Goal: Information Seeking & Learning: Find specific fact

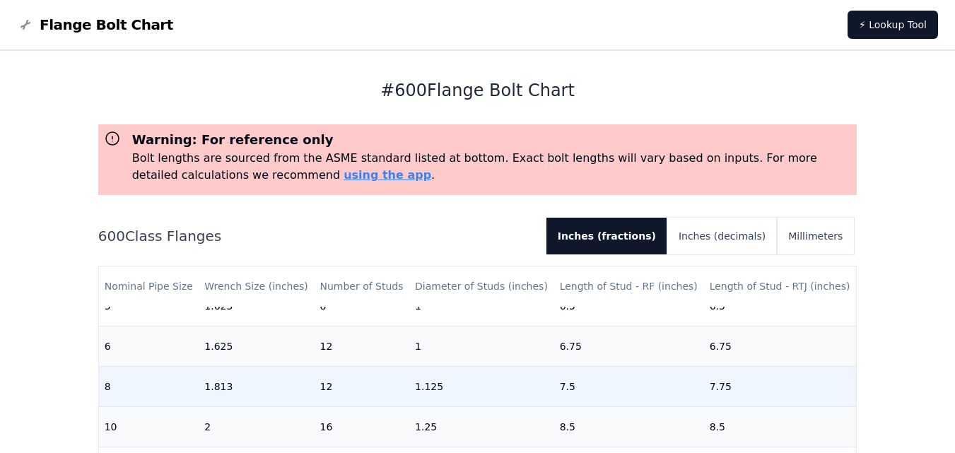
scroll to position [495, 0]
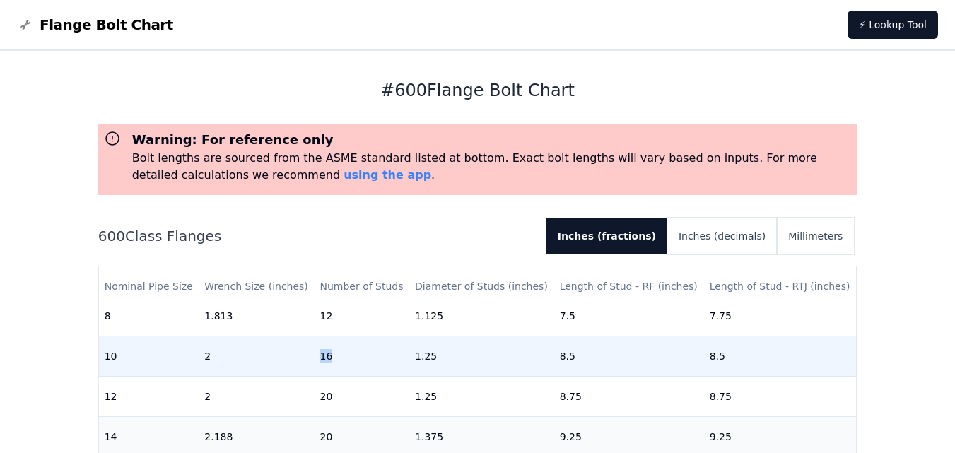
drag, startPoint x: 317, startPoint y: 360, endPoint x: 355, endPoint y: 356, distance: 39.0
click at [355, 356] on td "16" at bounding box center [361, 356] width 95 height 40
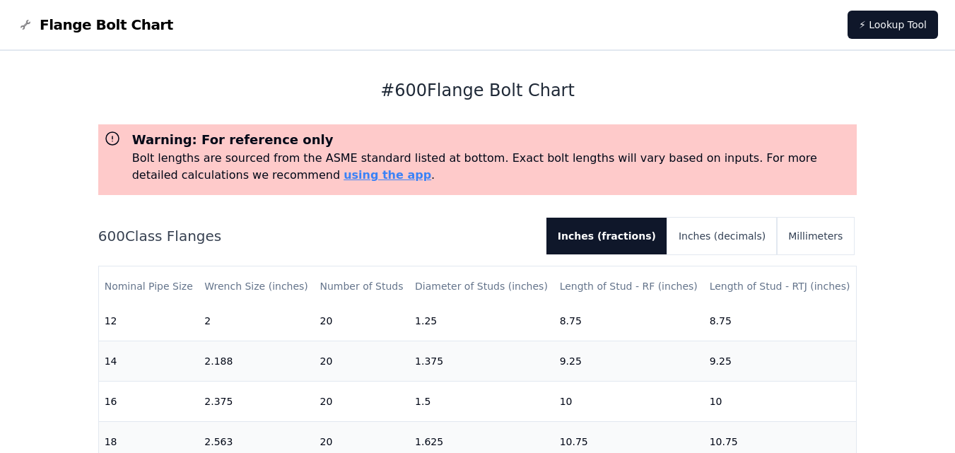
scroll to position [440, 0]
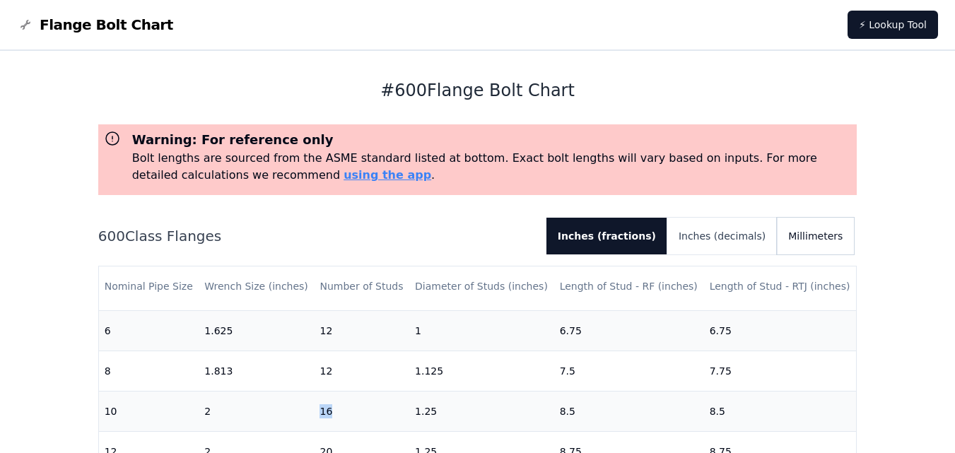
click at [818, 243] on button "Millimeters" at bounding box center [815, 236] width 77 height 37
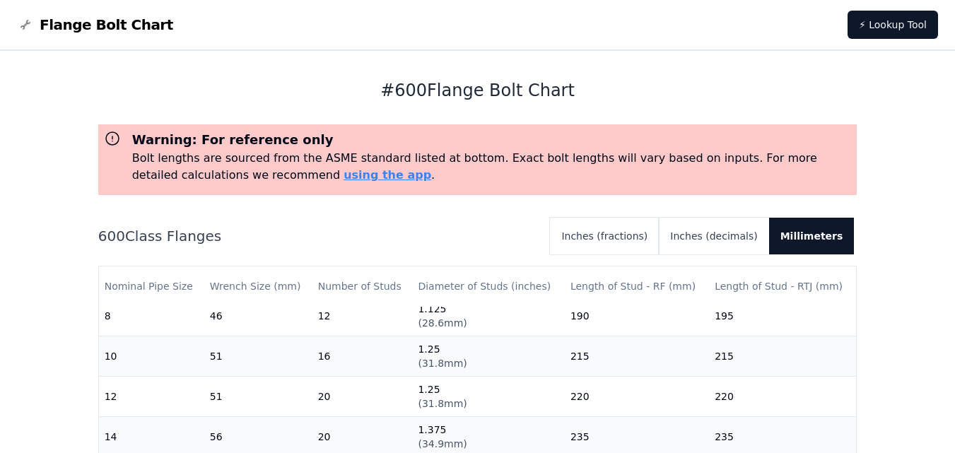
scroll to position [353, 0]
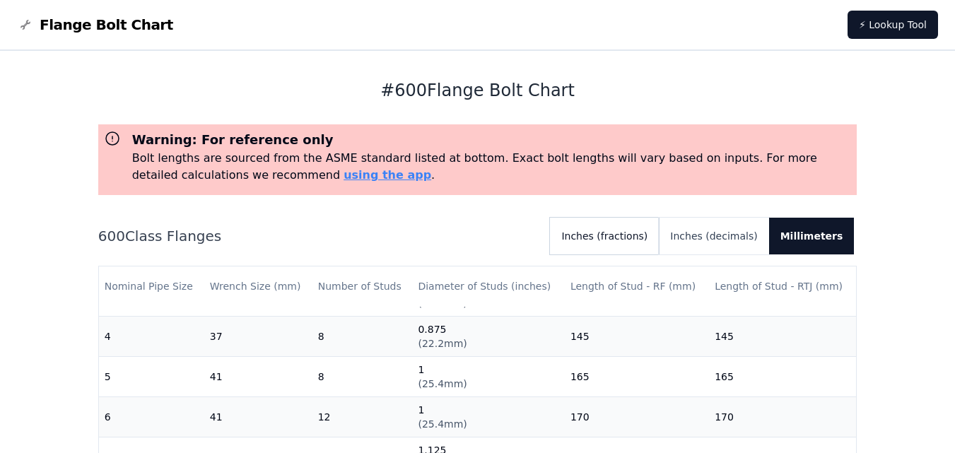
click at [618, 237] on button "Inches (fractions)" at bounding box center [604, 236] width 109 height 37
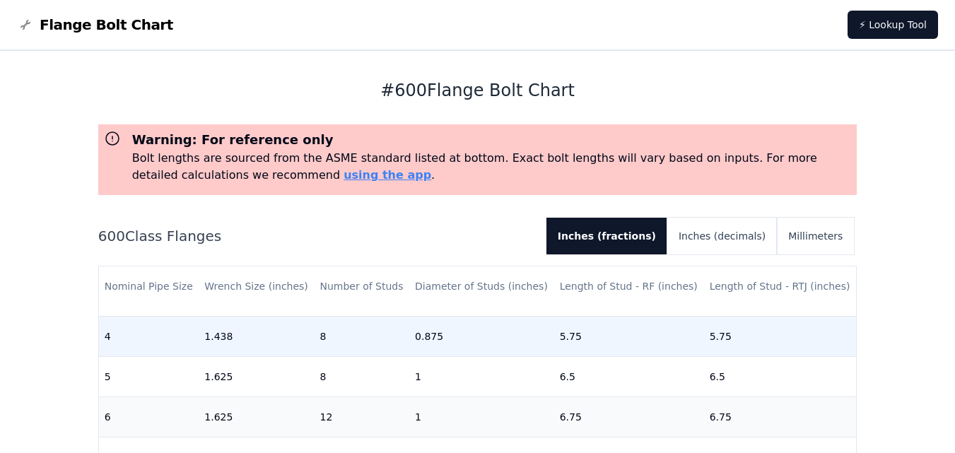
click at [326, 336] on td "8" at bounding box center [361, 336] width 95 height 40
drag, startPoint x: 319, startPoint y: 339, endPoint x: 336, endPoint y: 341, distance: 17.8
click at [336, 341] on td "8" at bounding box center [361, 336] width 95 height 40
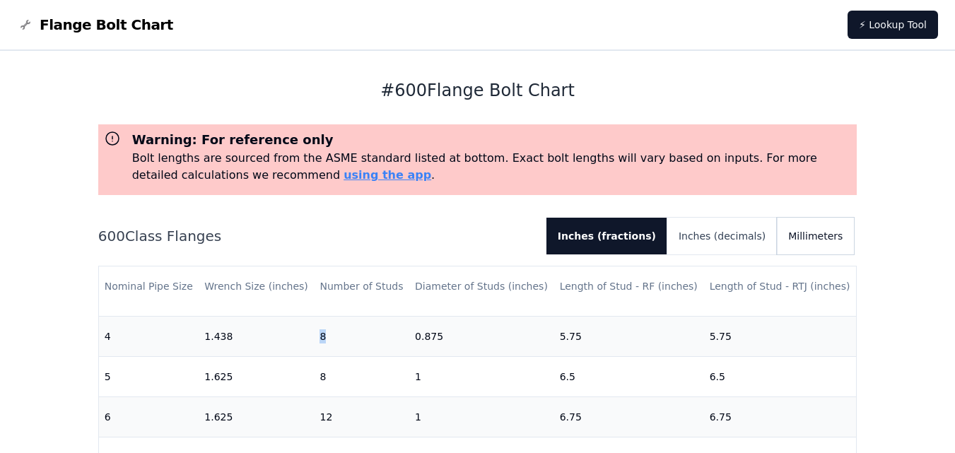
click at [809, 233] on button "Millimeters" at bounding box center [815, 236] width 77 height 37
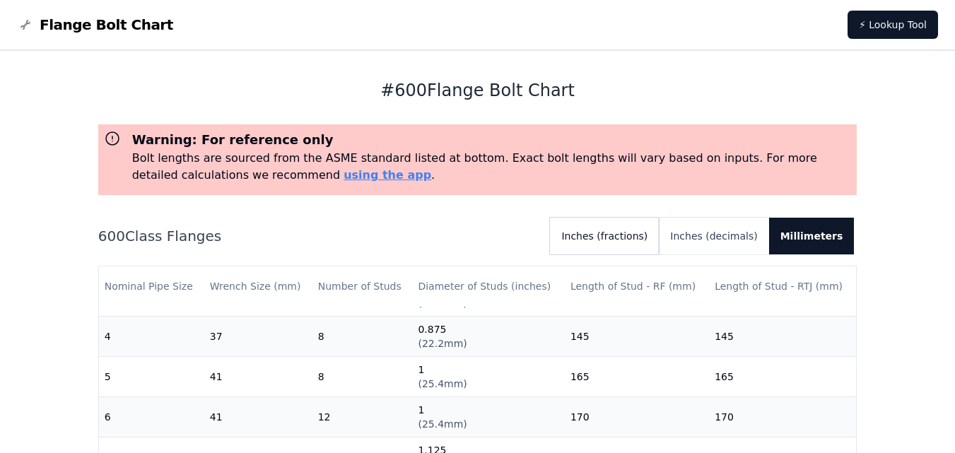
click at [623, 240] on button "Inches (fractions)" at bounding box center [604, 236] width 109 height 37
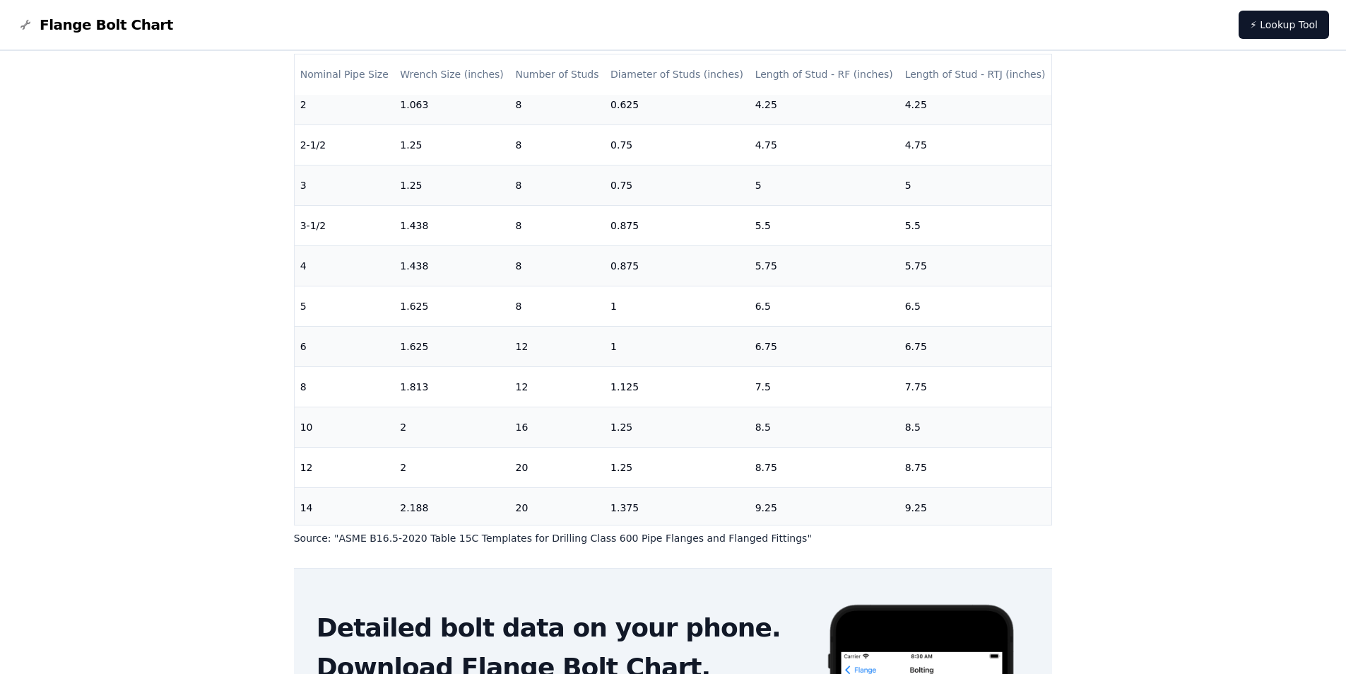
scroll to position [141, 0]
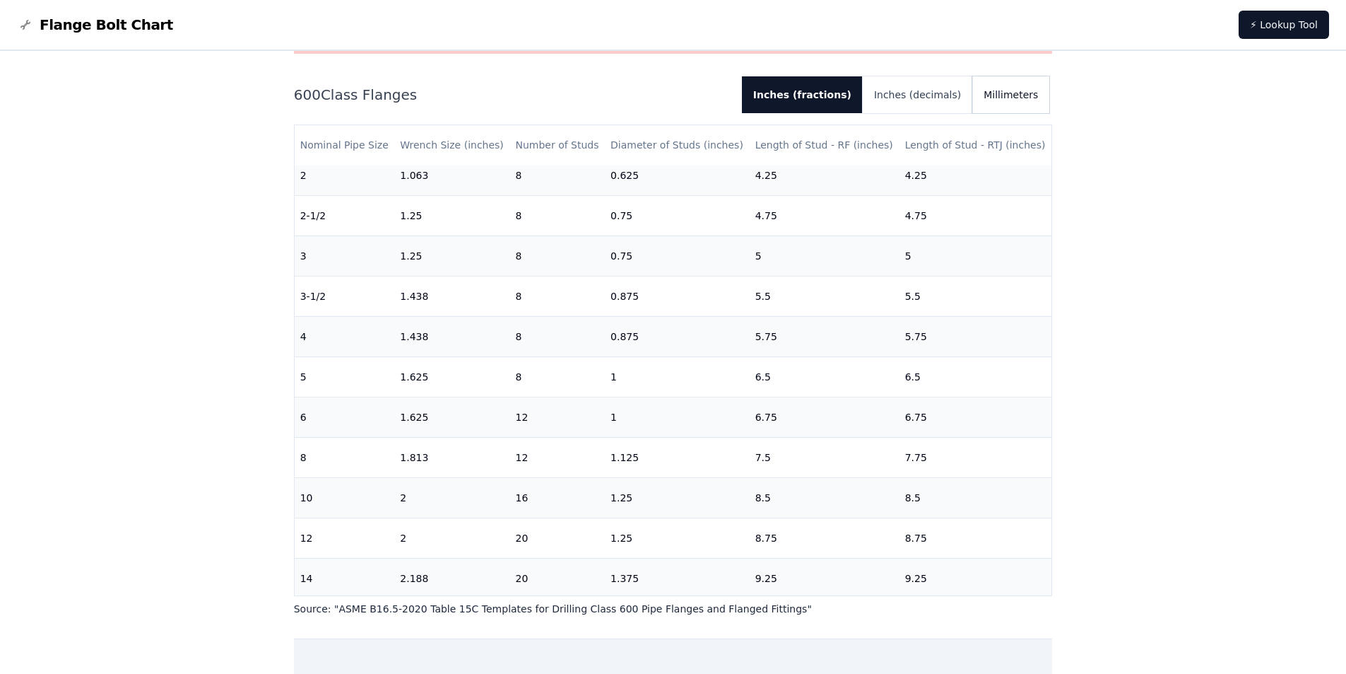
click at [954, 96] on button "Millimeters" at bounding box center [1010, 94] width 77 height 37
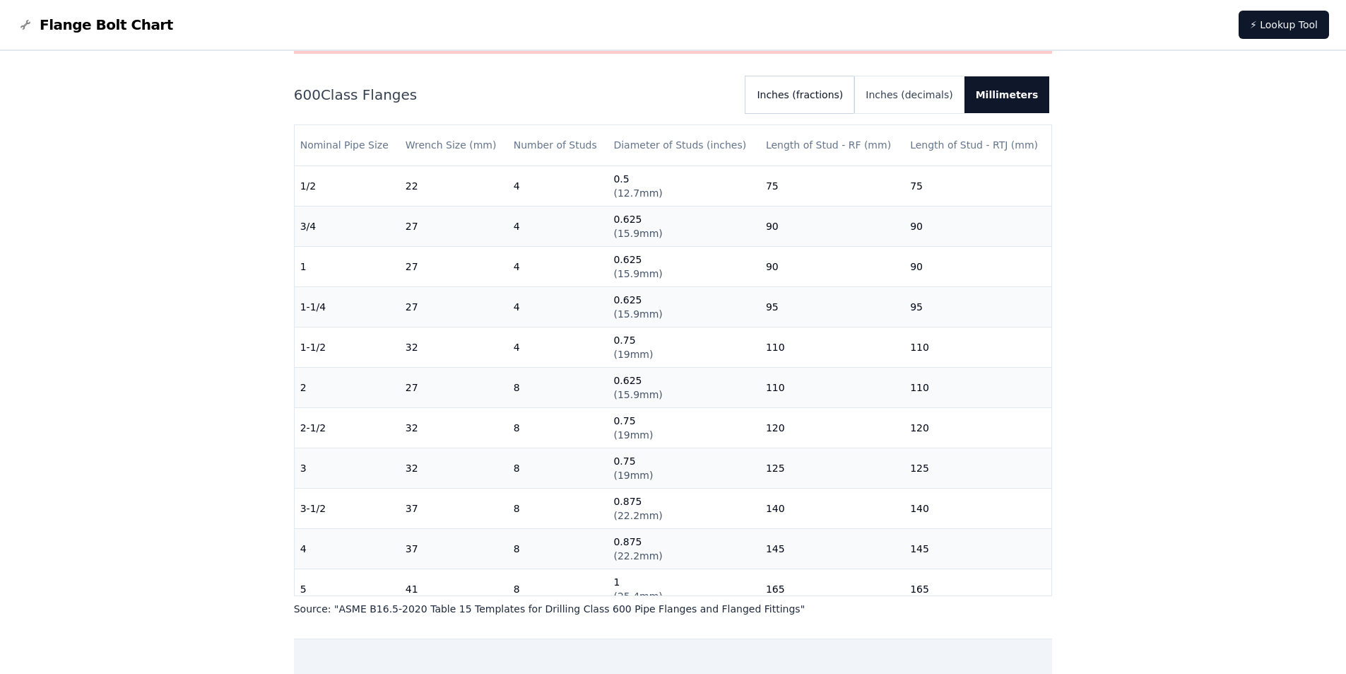
click at [828, 92] on button "Inches (fractions)" at bounding box center [800, 94] width 109 height 37
